Goal: Task Accomplishment & Management: Use online tool/utility

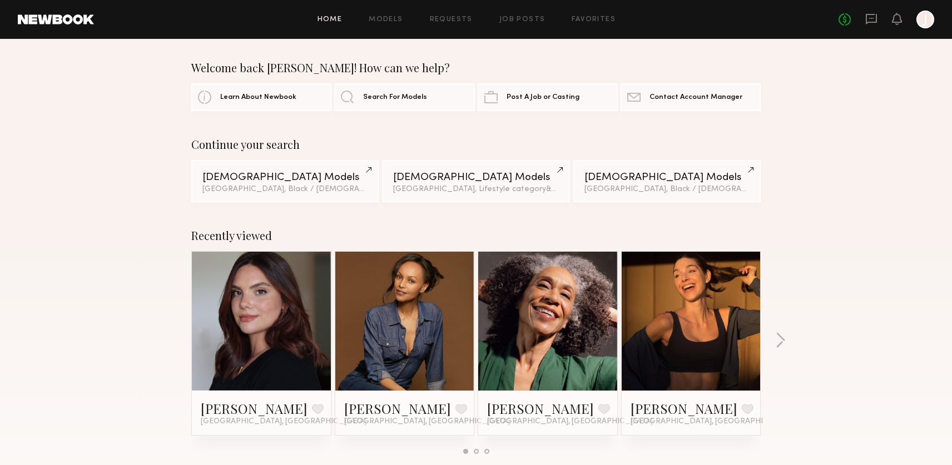
click at [408, 345] on link at bounding box center [405, 321] width 68 height 139
click at [782, 342] on button "button" at bounding box center [780, 341] width 11 height 18
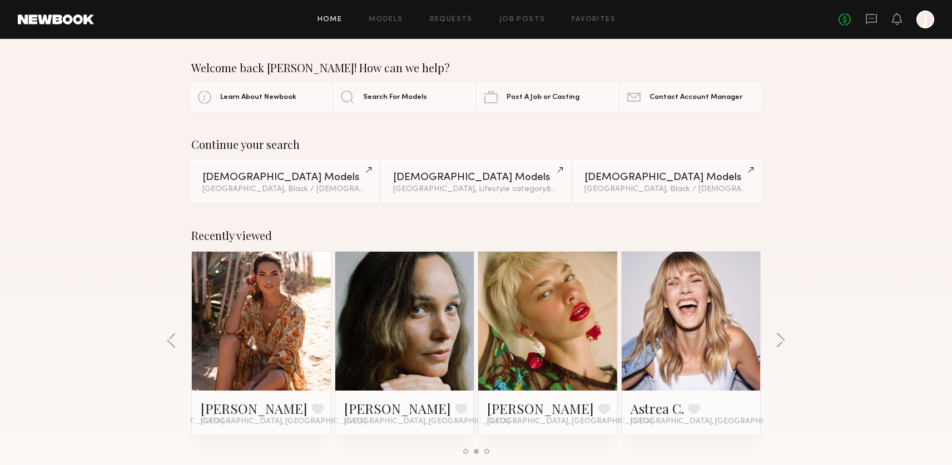
click at [426, 325] on link at bounding box center [405, 321] width 68 height 139
click at [277, 322] on link at bounding box center [261, 321] width 68 height 139
click at [383, 22] on link "Models" at bounding box center [386, 19] width 34 height 7
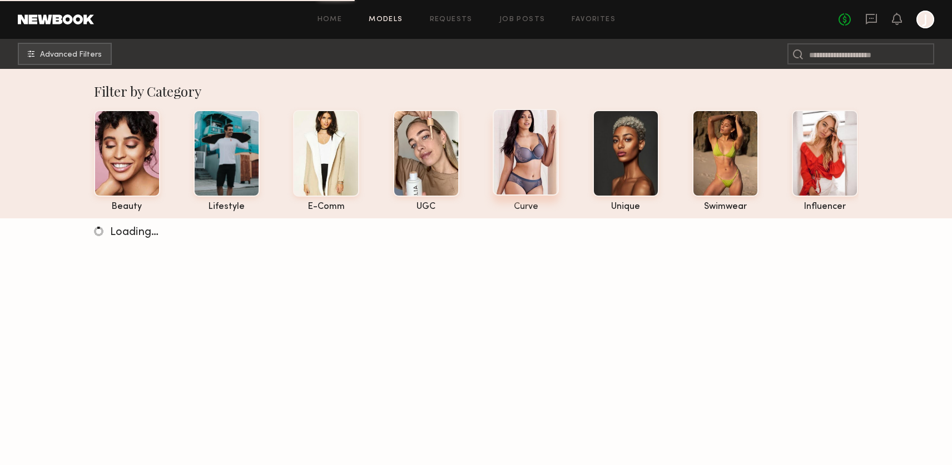
click at [535, 165] on div at bounding box center [526, 152] width 66 height 87
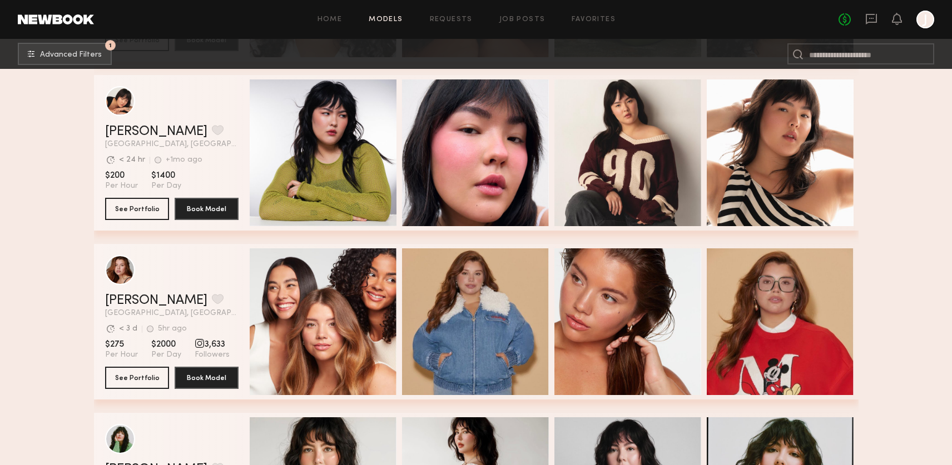
scroll to position [51, 0]
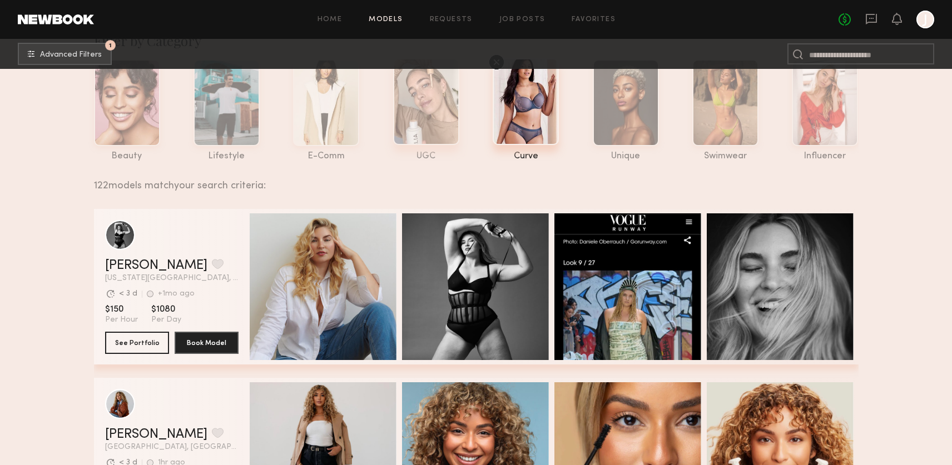
click at [437, 107] on div at bounding box center [426, 101] width 66 height 87
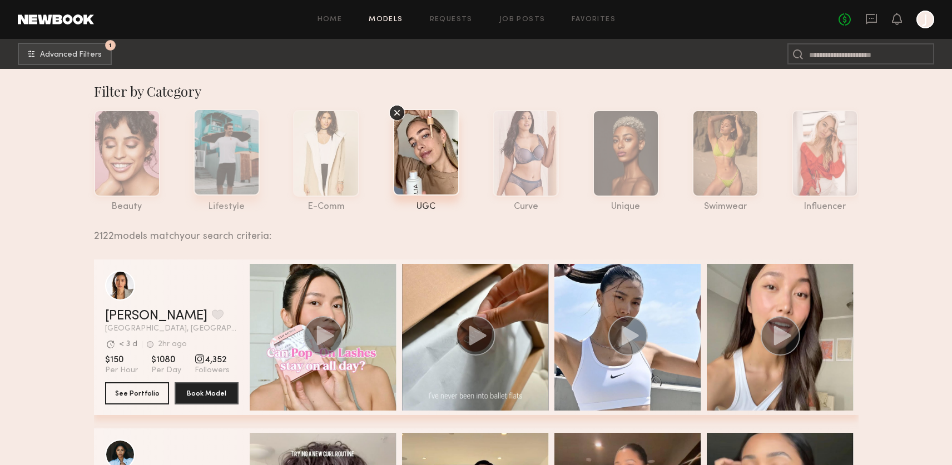
click at [236, 170] on div at bounding box center [226, 152] width 66 height 87
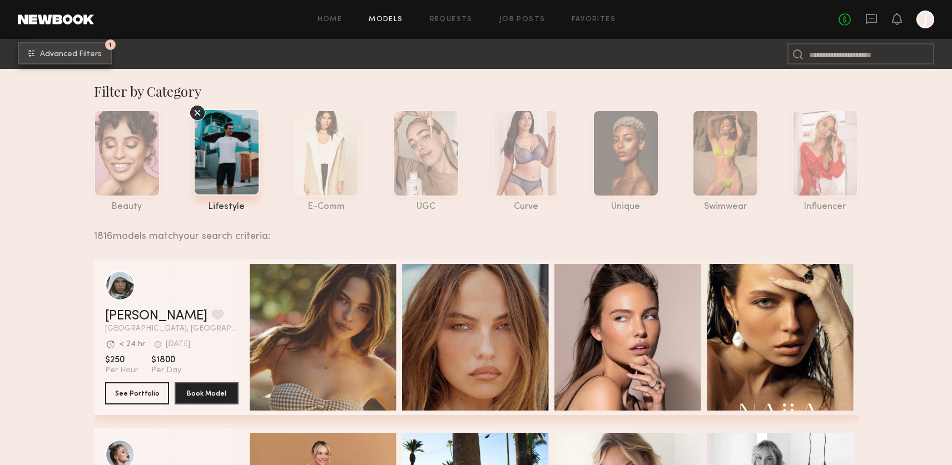
click at [54, 56] on span "Advanced Filters" at bounding box center [71, 55] width 62 height 8
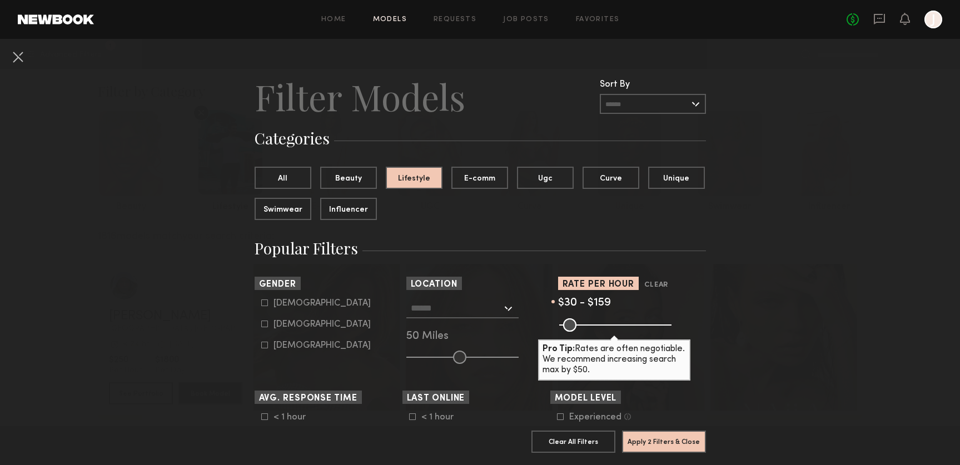
drag, startPoint x: 661, startPoint y: 324, endPoint x: 588, endPoint y: 325, distance: 72.8
type input "***"
click at [588, 325] on input "range" at bounding box center [615, 325] width 112 height 13
click at [662, 436] on button "Apply 2 Filters & Close" at bounding box center [664, 441] width 84 height 22
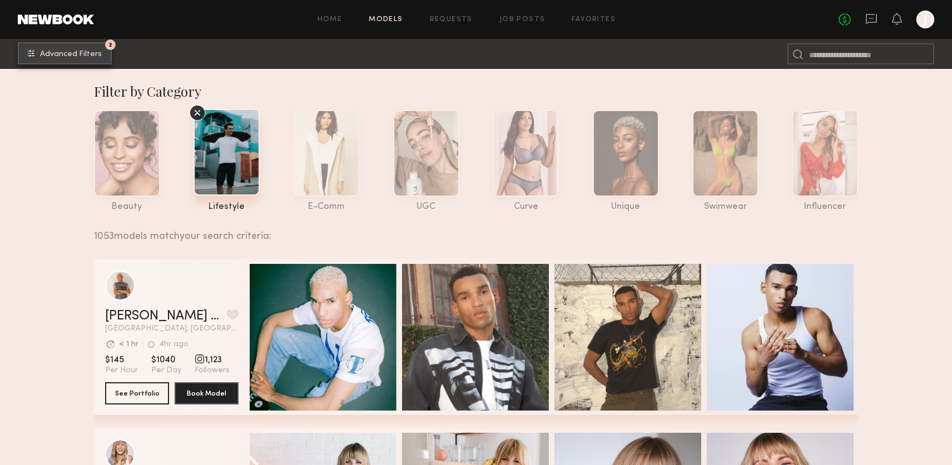
click at [75, 54] on span "Advanced Filters" at bounding box center [71, 55] width 62 height 8
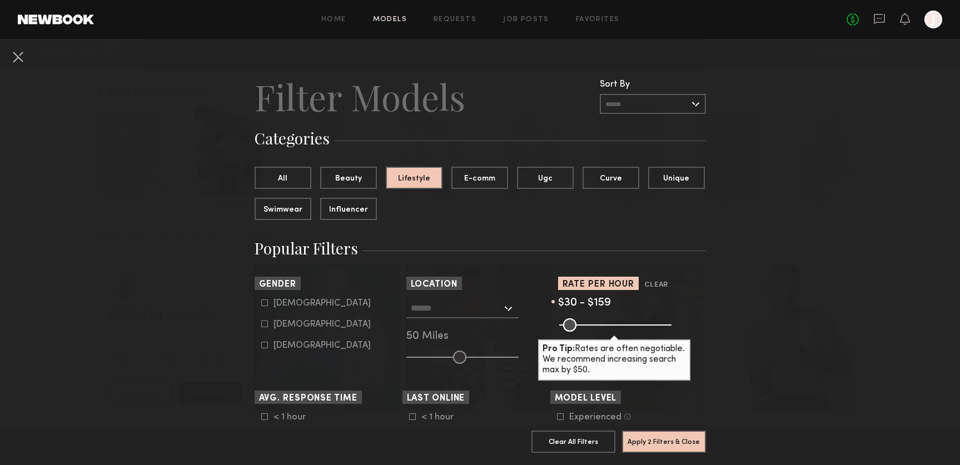
click at [278, 331] on form "Male Female Non-binary" at bounding box center [331, 325] width 141 height 52
click at [273, 325] on div "Female" at bounding box center [321, 324] width 97 height 7
click at [261, 351] on common-framework-checkbox "Non-binary" at bounding box center [331, 346] width 141 height 10
click at [261, 349] on icon at bounding box center [264, 345] width 6 height 6
type input "**"
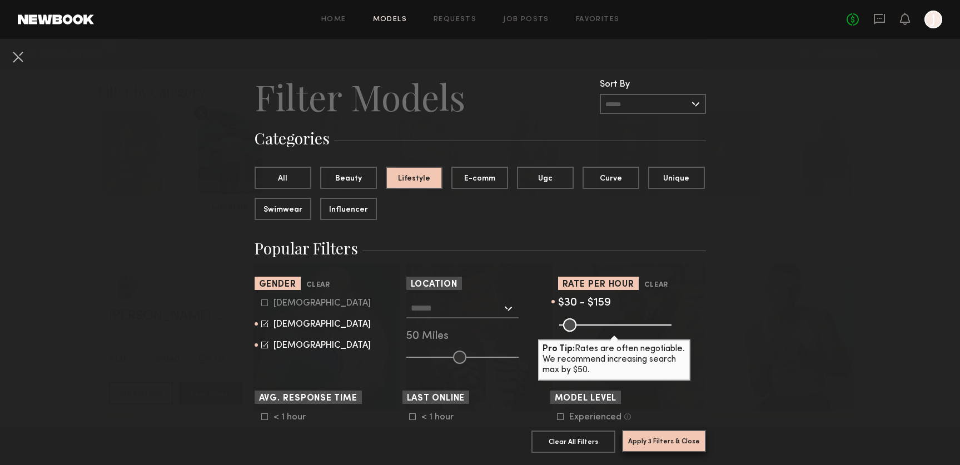
click at [659, 433] on button "Apply 3 Filters & Close" at bounding box center [664, 441] width 84 height 22
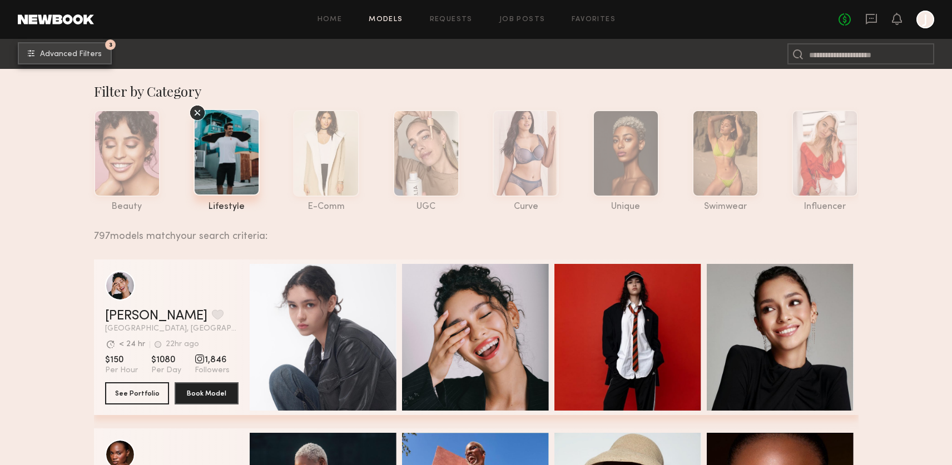
click at [88, 48] on button "3 Advanced Filters" at bounding box center [65, 53] width 94 height 22
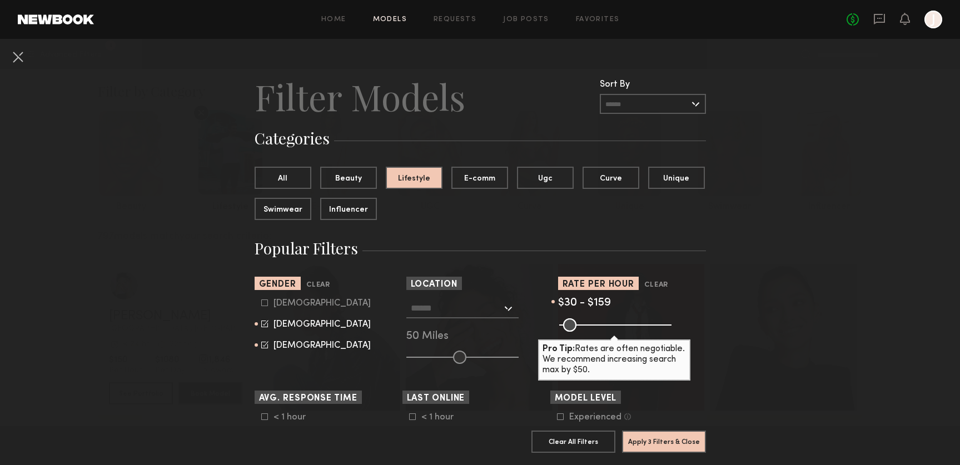
click at [440, 315] on input "text" at bounding box center [456, 308] width 91 height 19
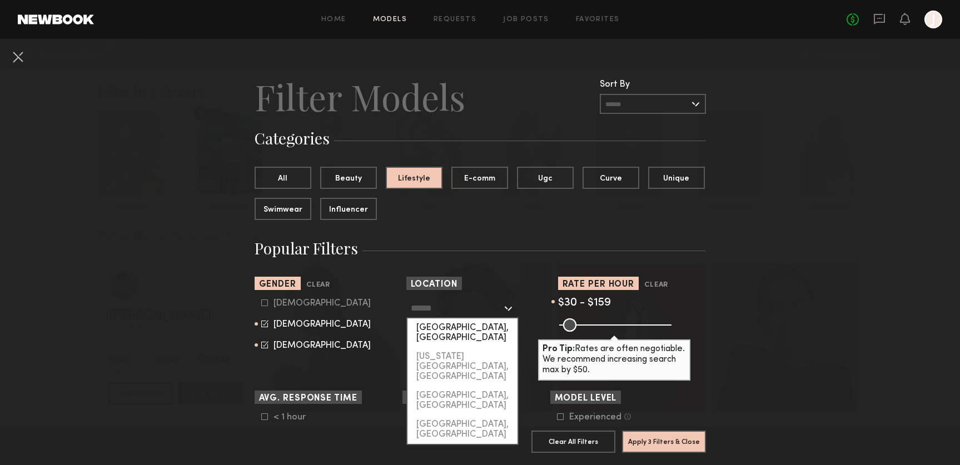
click at [440, 325] on div "[GEOGRAPHIC_DATA], [GEOGRAPHIC_DATA]" at bounding box center [462, 333] width 110 height 29
type input "**********"
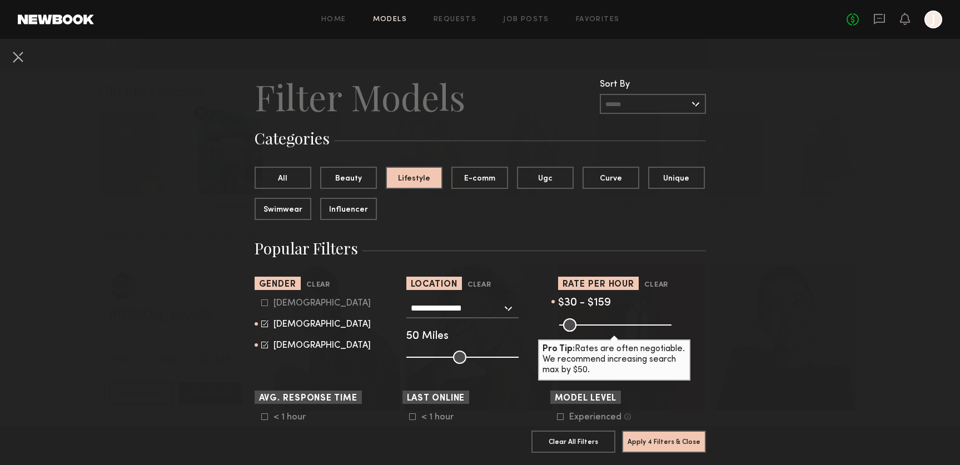
type input "**"
click at [417, 359] on input "range" at bounding box center [462, 357] width 112 height 13
click at [658, 435] on button "Apply 4 Filters & Close" at bounding box center [664, 441] width 84 height 22
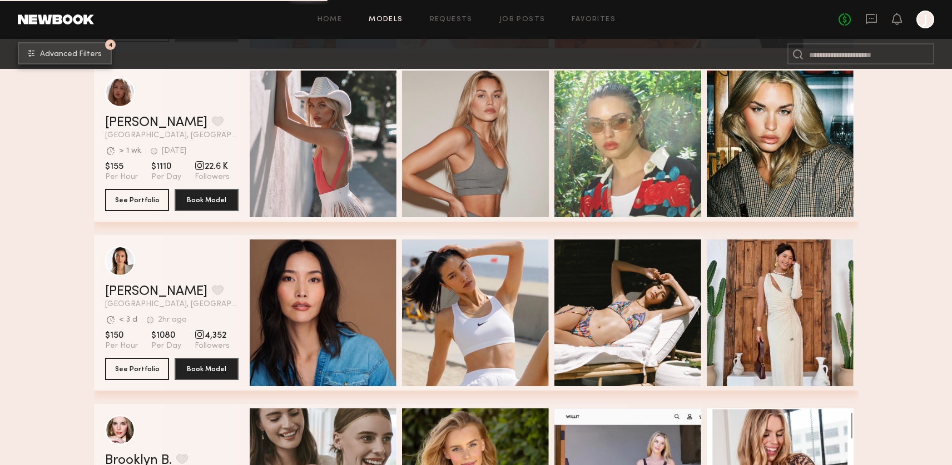
scroll to position [3664, 0]
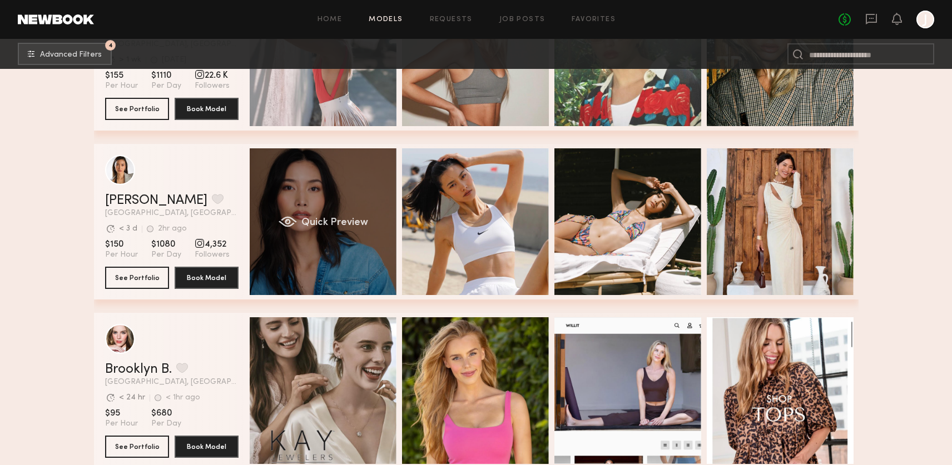
click at [353, 218] on span "Quick Preview" at bounding box center [334, 223] width 67 height 10
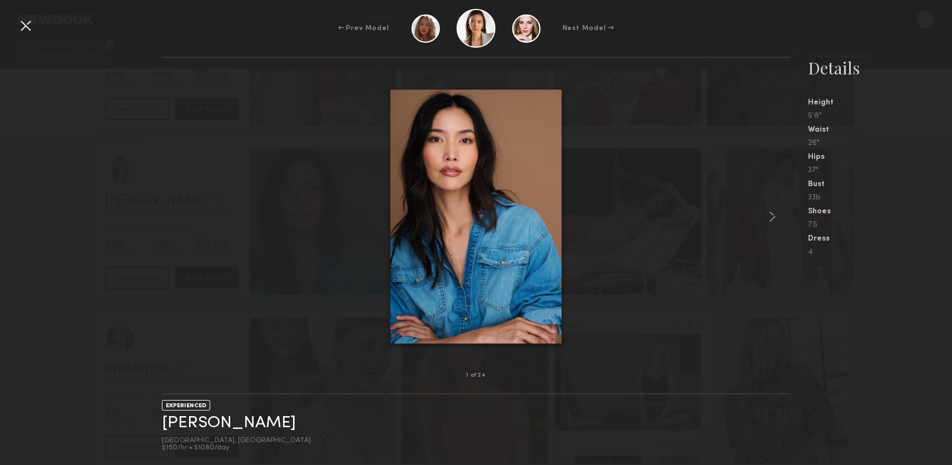
click at [892, 193] on div "33b" at bounding box center [880, 196] width 144 height 9
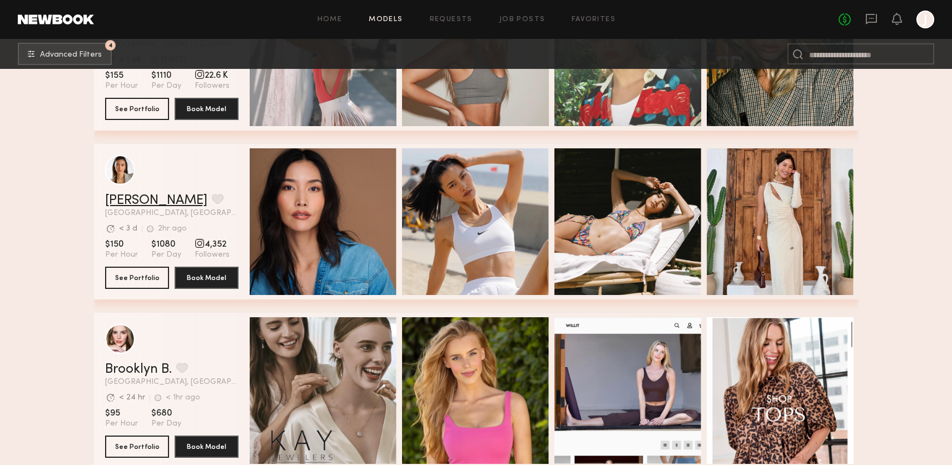
click at [126, 201] on link "Arisa N." at bounding box center [156, 200] width 102 height 13
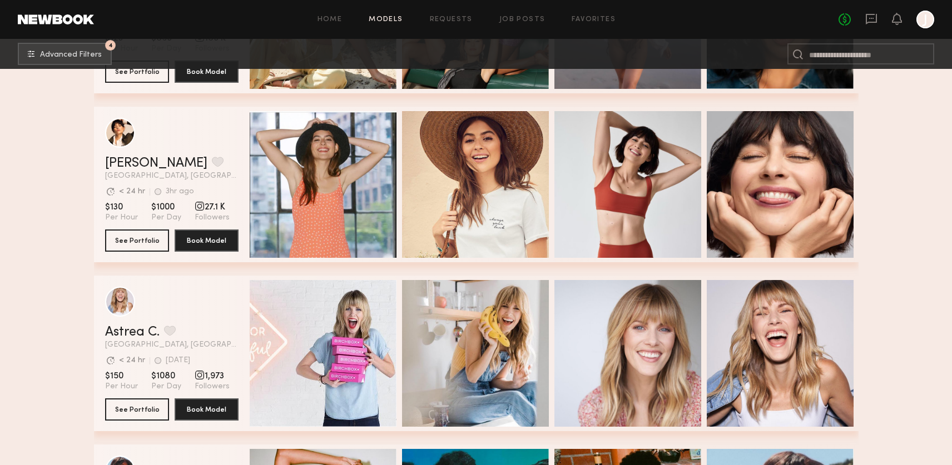
scroll to position [4374, 0]
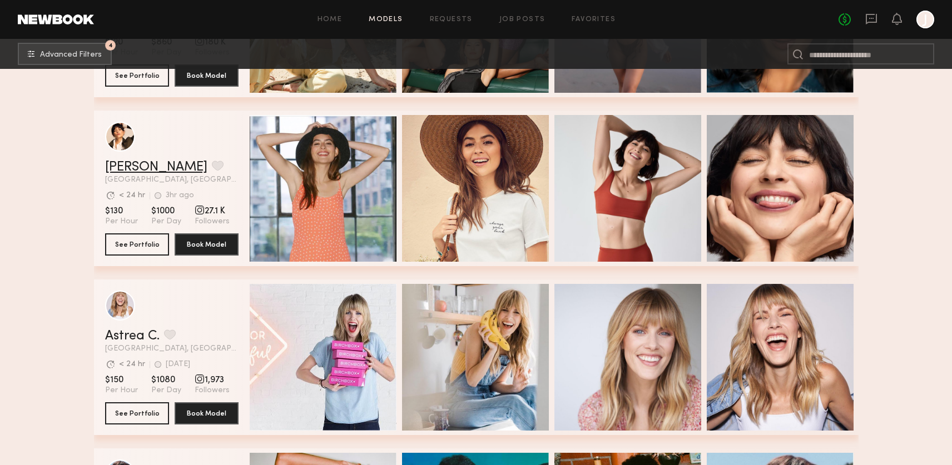
click at [154, 167] on link "Gabriela B." at bounding box center [156, 167] width 102 height 13
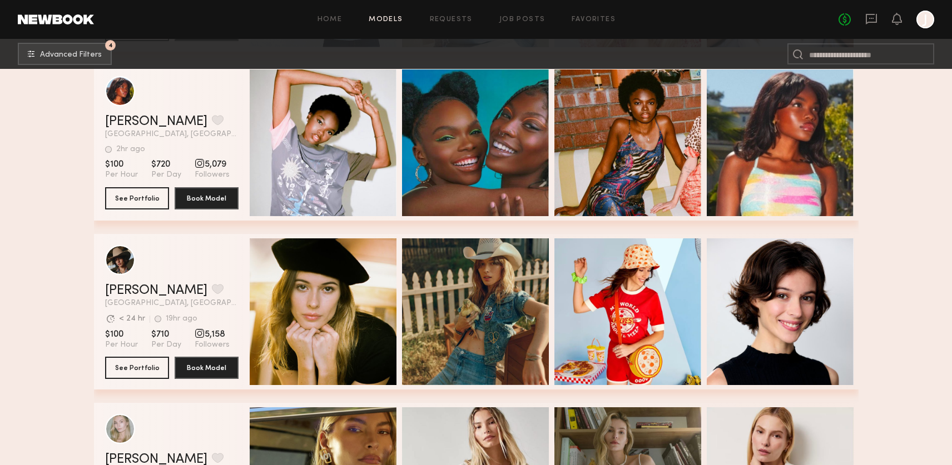
scroll to position [4761, 0]
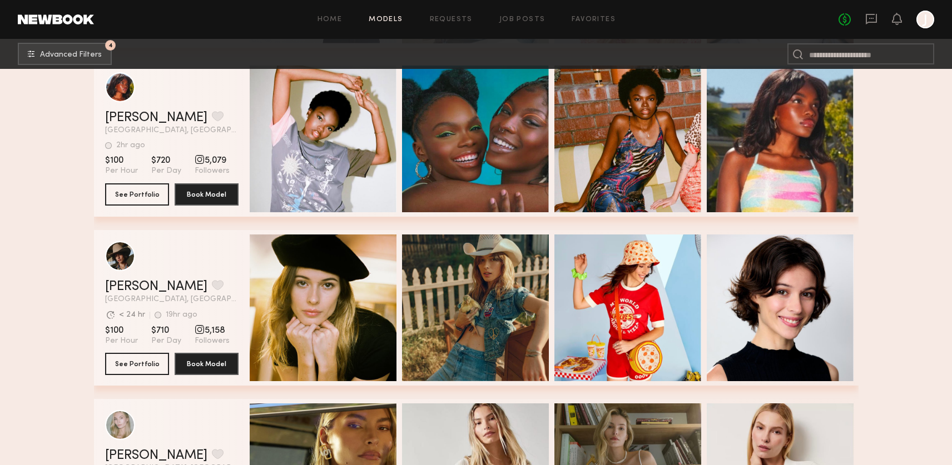
click at [177, 307] on div "Avg. request response time < 24 hr 19hr ago Last Online" at bounding box center [171, 312] width 133 height 17
click at [160, 284] on link "McKenna M." at bounding box center [156, 286] width 102 height 13
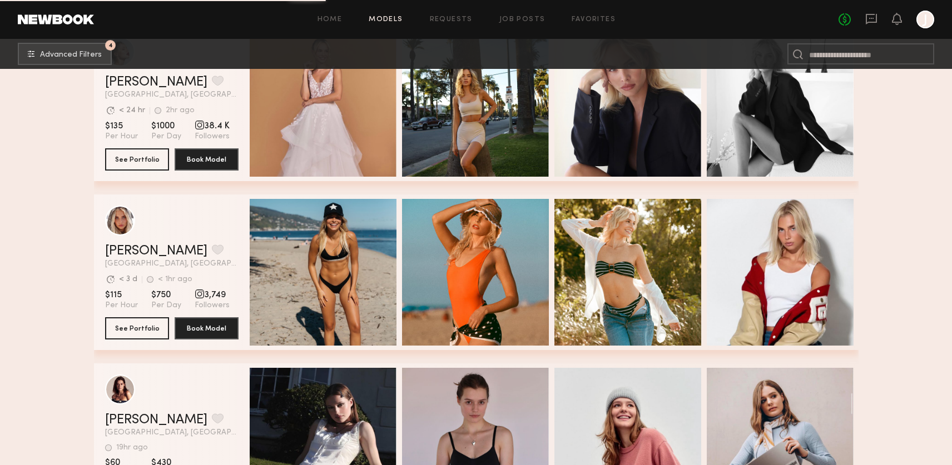
scroll to position [5906, 0]
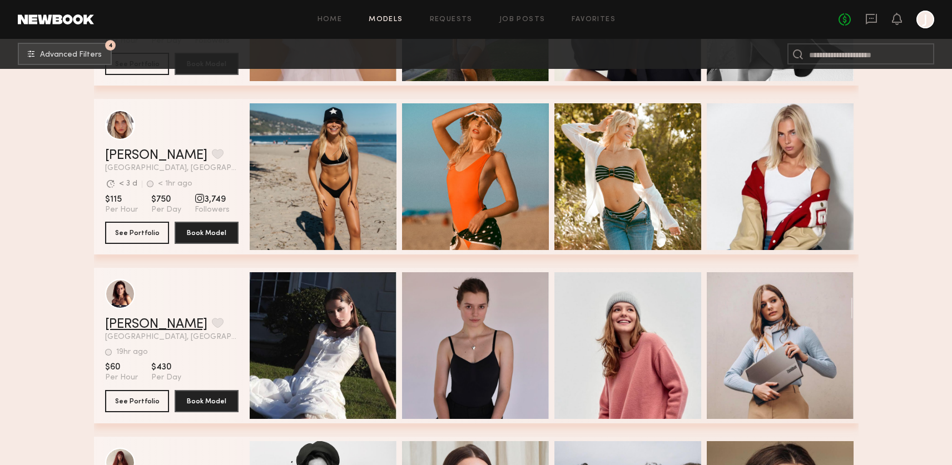
click at [140, 320] on link "Sofi S." at bounding box center [156, 324] width 102 height 13
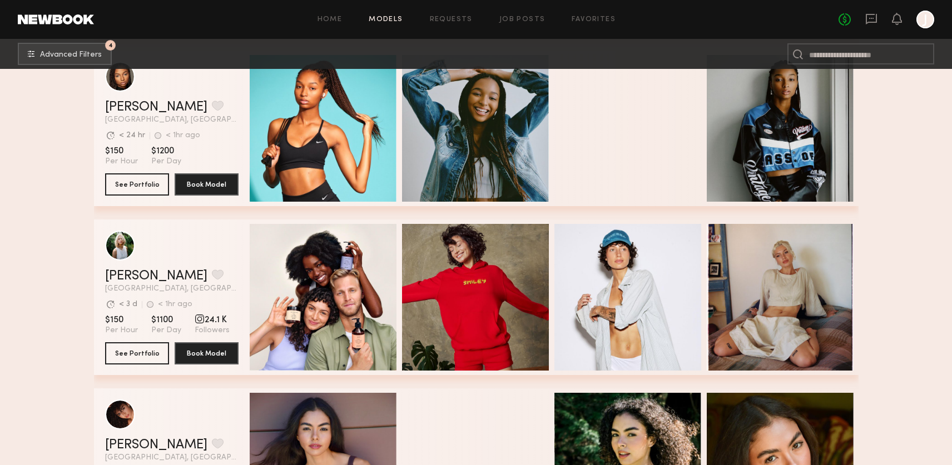
scroll to position [0, 0]
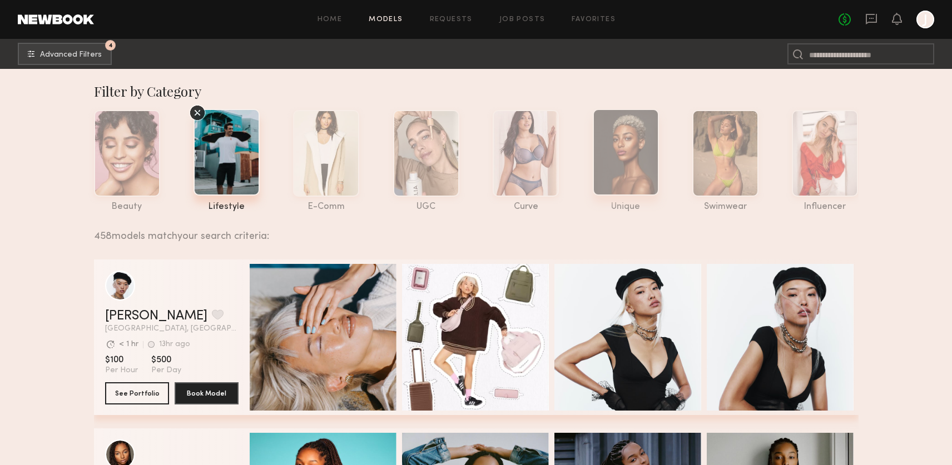
click at [654, 143] on div at bounding box center [626, 152] width 66 height 87
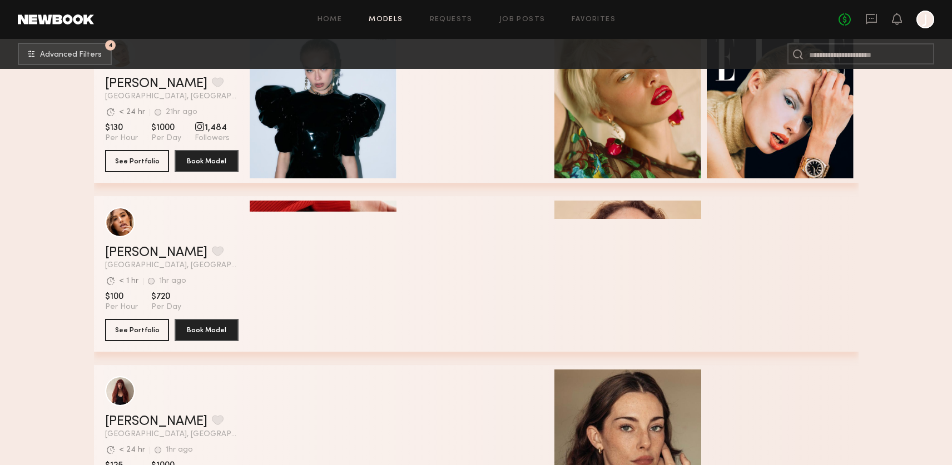
scroll to position [910, 0]
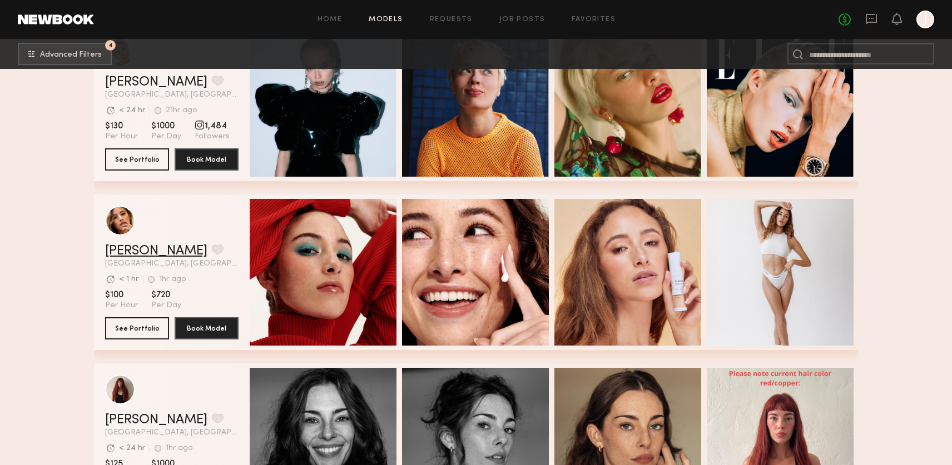
click at [178, 250] on link "Jacqueline R." at bounding box center [156, 251] width 102 height 13
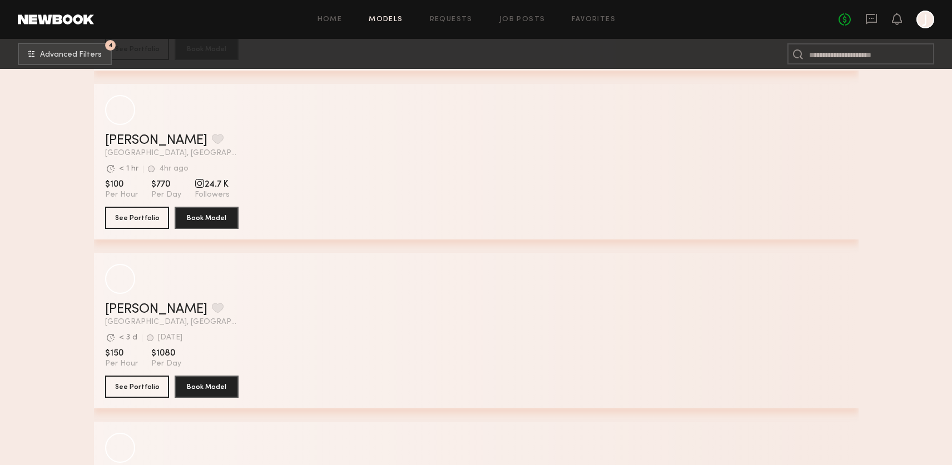
scroll to position [3018, 0]
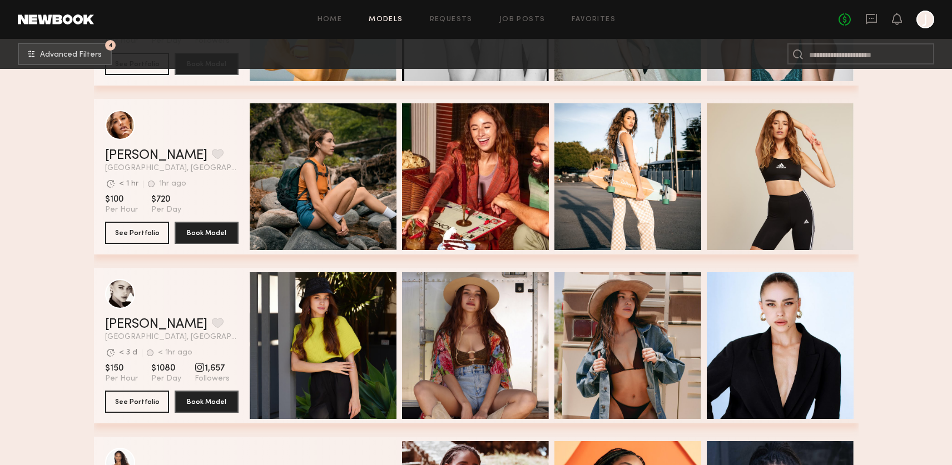
scroll to position [8388, 0]
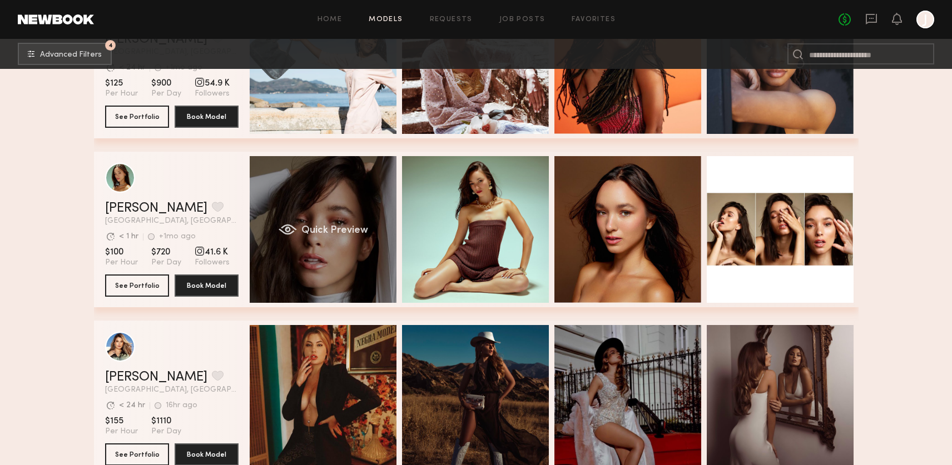
click at [353, 221] on div "Quick Preview" at bounding box center [323, 229] width 147 height 147
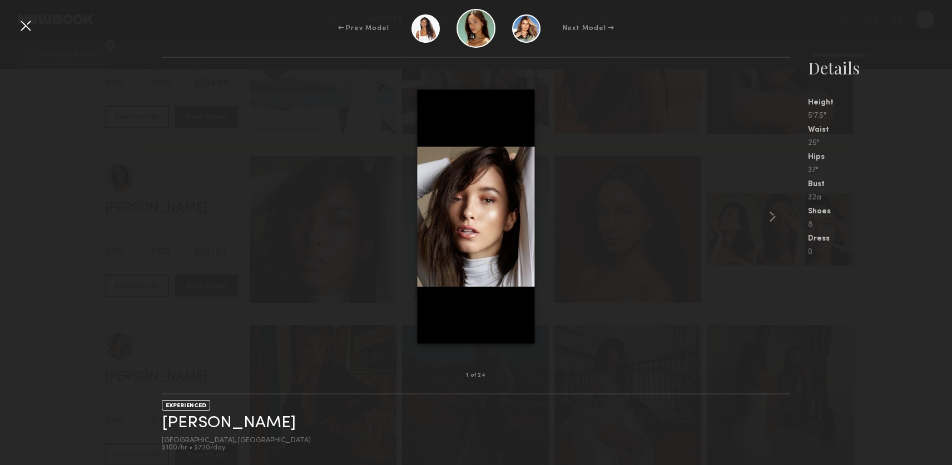
click at [470, 221] on img at bounding box center [475, 216] width 117 height 254
click at [584, 265] on div at bounding box center [476, 217] width 628 height 282
click at [595, 265] on div at bounding box center [476, 217] width 628 height 282
click at [28, 28] on div at bounding box center [26, 26] width 18 height 18
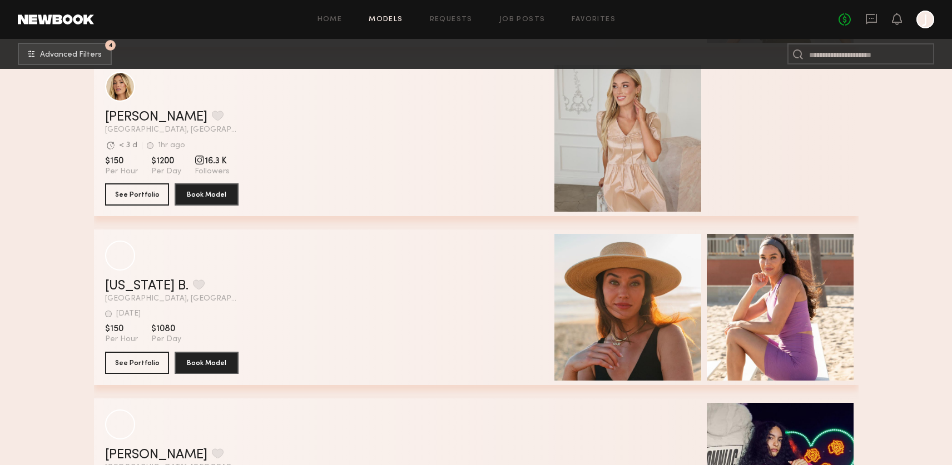
scroll to position [11637, 0]
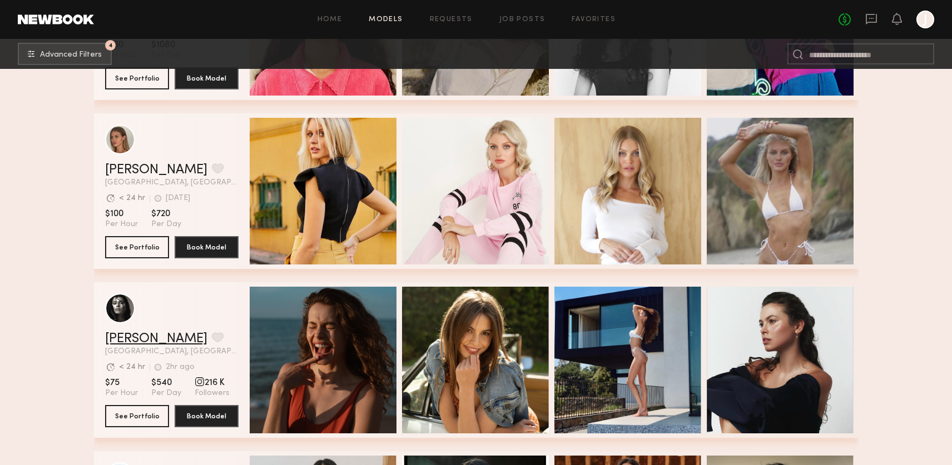
click at [139, 336] on link "[PERSON_NAME]" at bounding box center [156, 338] width 102 height 13
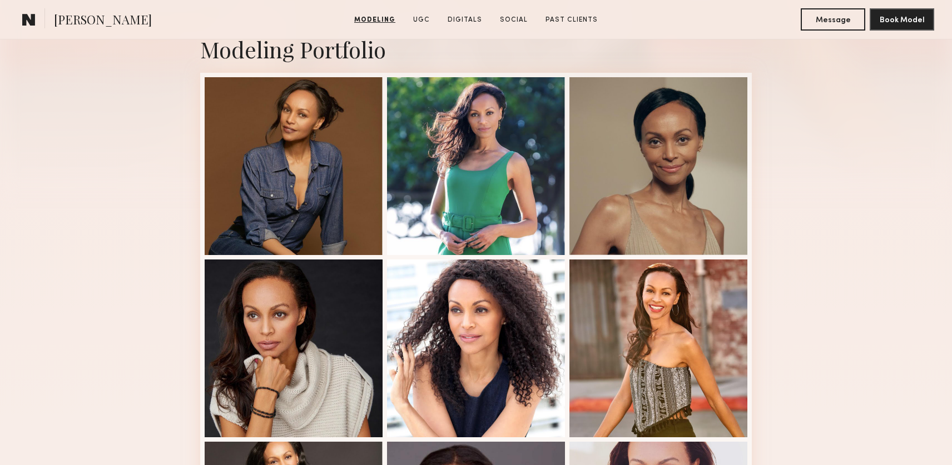
scroll to position [233, 0]
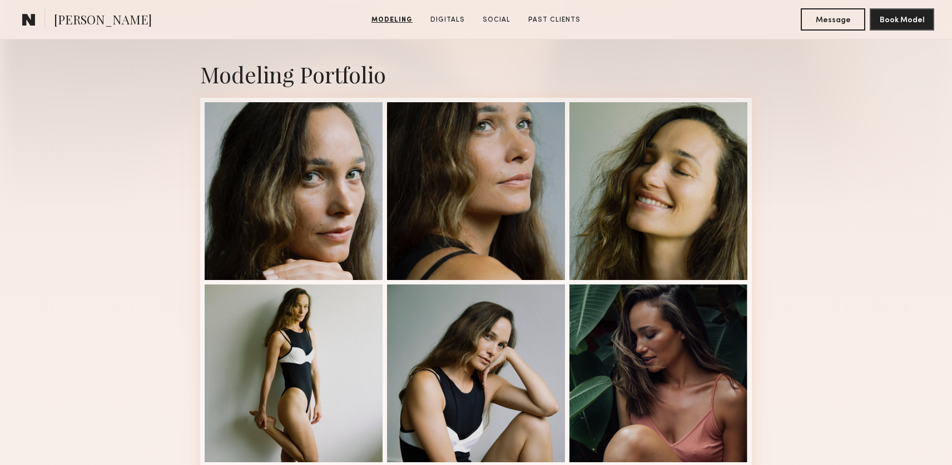
scroll to position [225, 0]
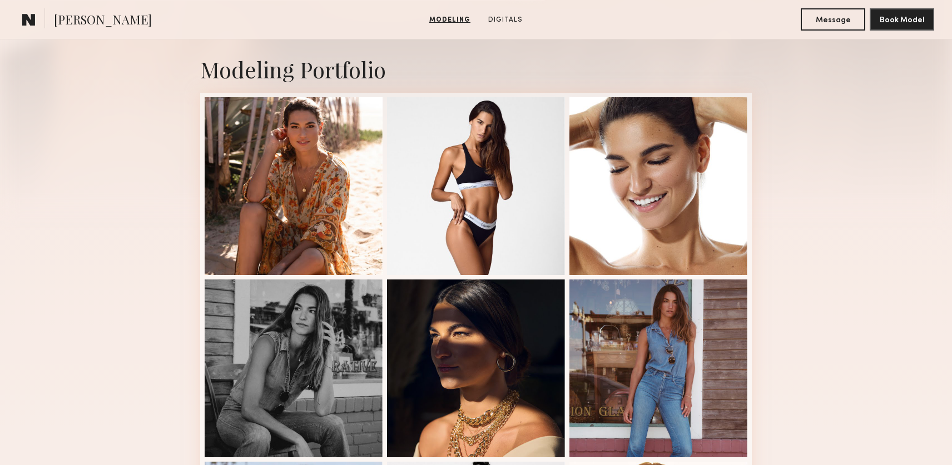
scroll to position [232, 0]
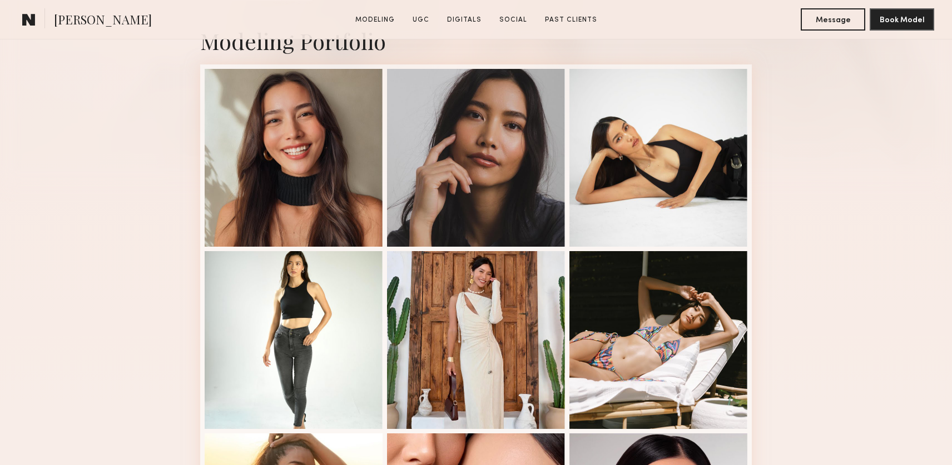
scroll to position [272, 0]
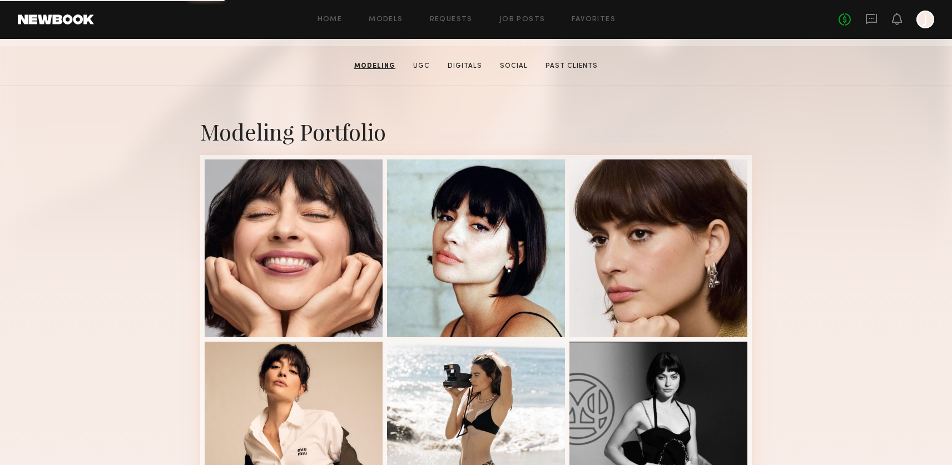
scroll to position [158, 0]
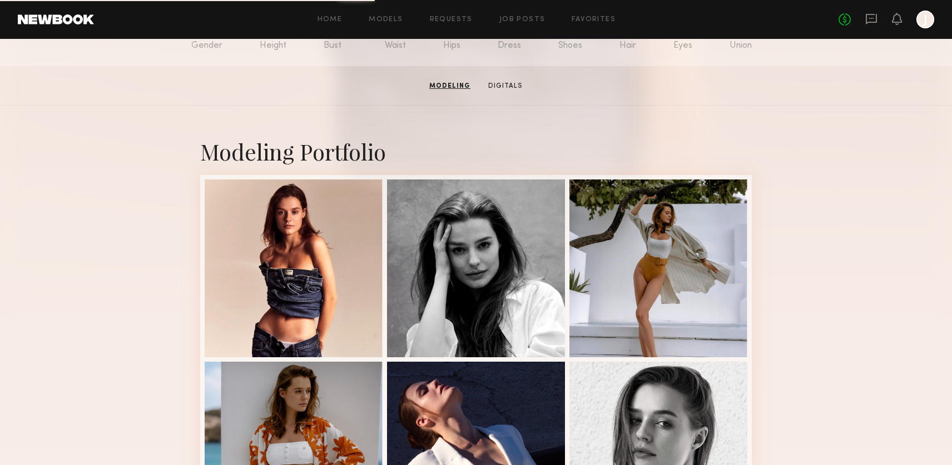
scroll to position [150, 0]
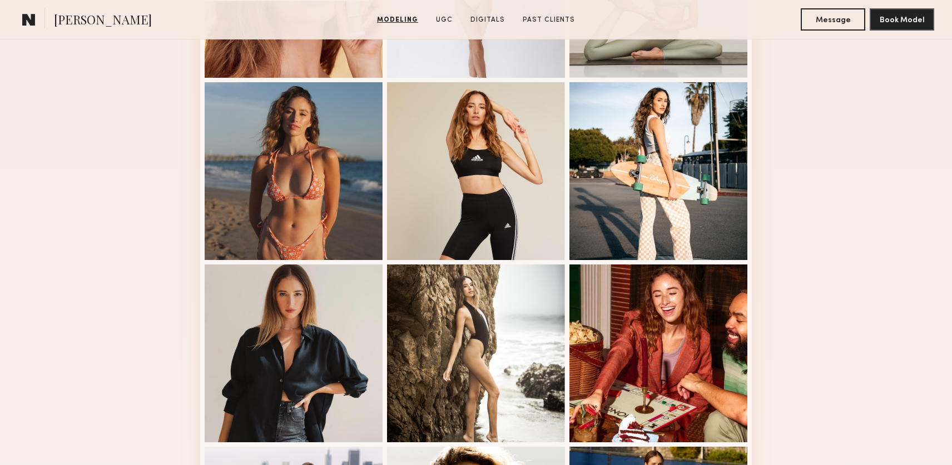
scroll to position [423, 0]
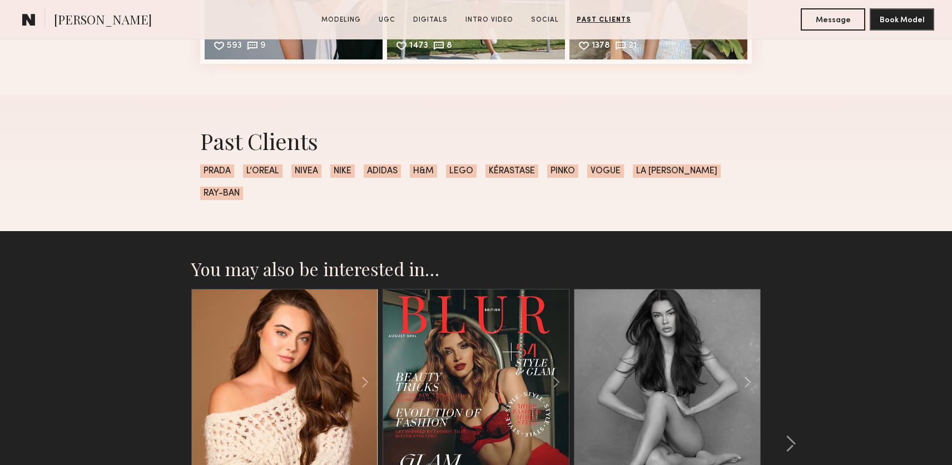
scroll to position [3085, 0]
